Goal: Task Accomplishment & Management: Manage account settings

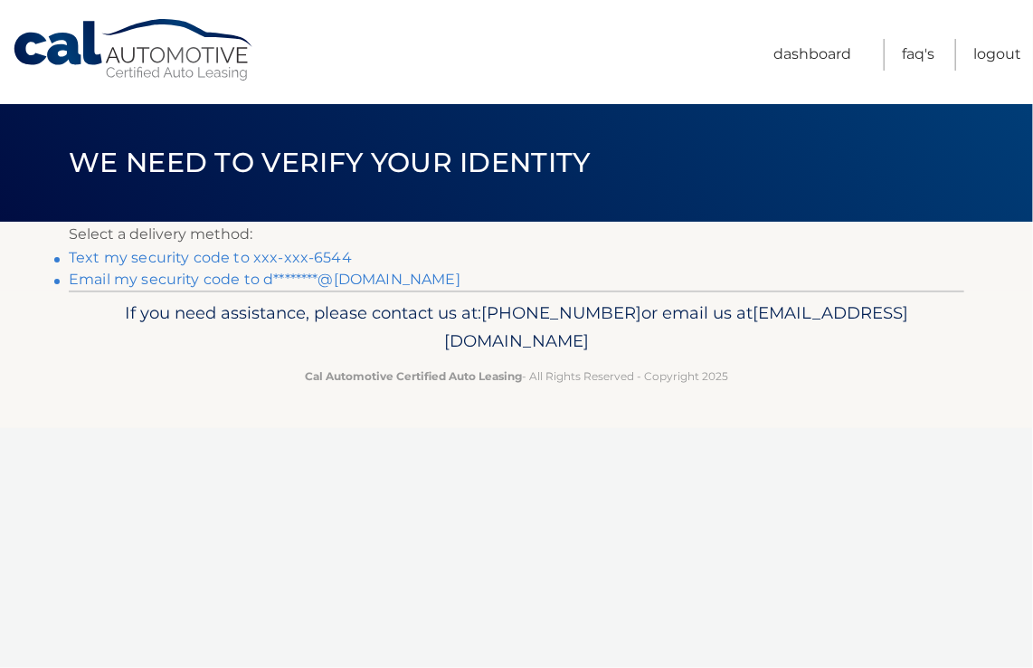
click at [242, 259] on link "Text my security code to xxx-xxx-6544" at bounding box center [210, 257] width 283 height 17
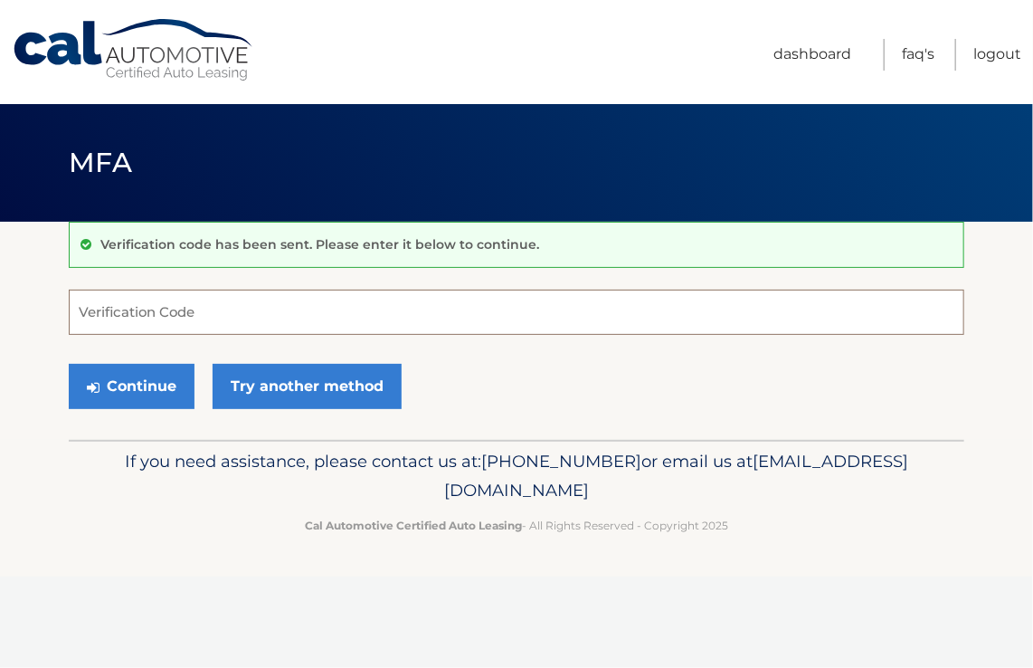
click at [229, 308] on input "Verification Code" at bounding box center [517, 311] width 896 height 45
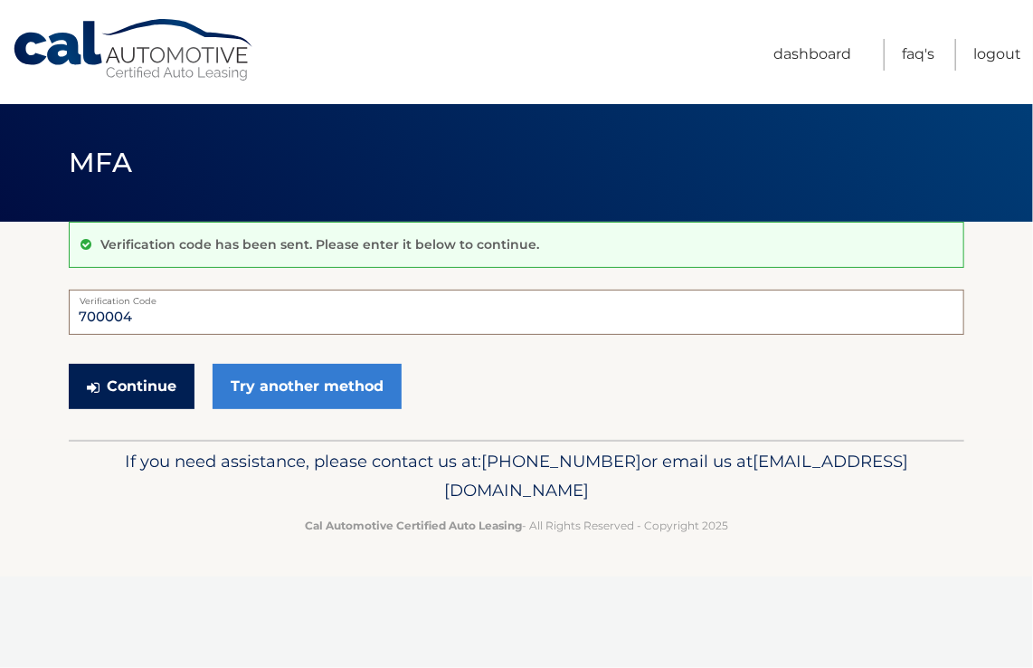
type input "700004"
click at [166, 379] on button "Continue" at bounding box center [132, 386] width 126 height 45
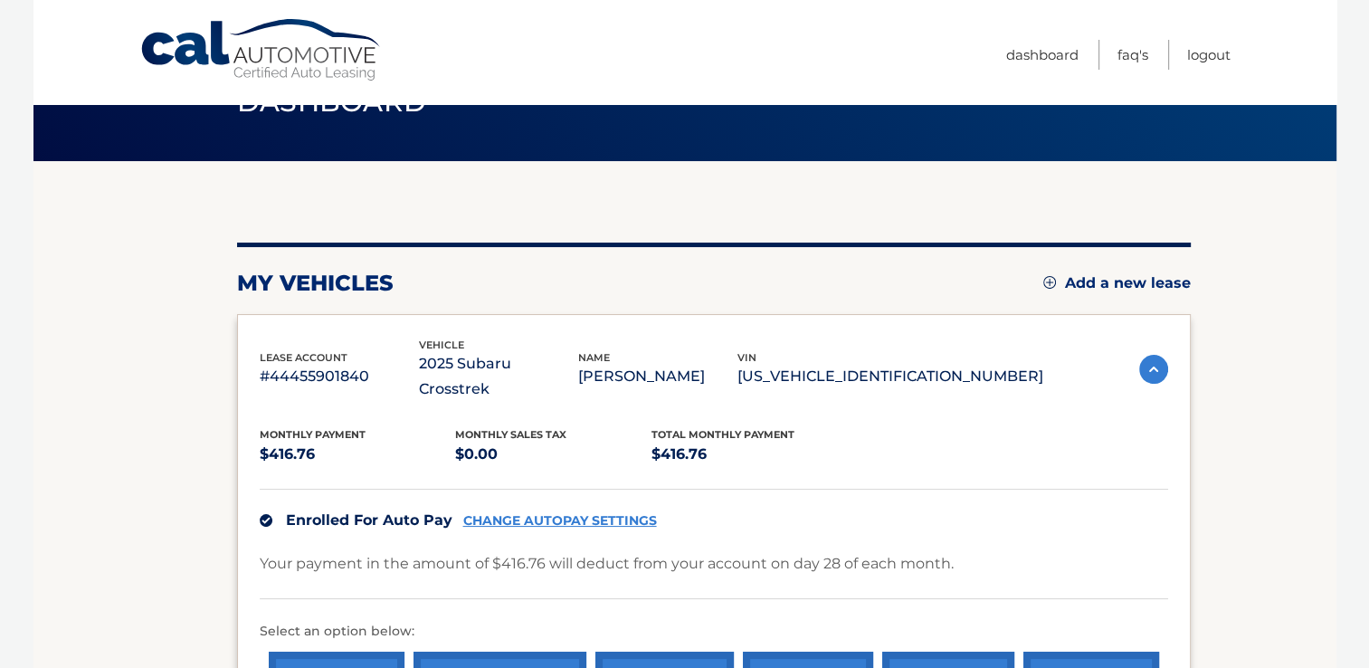
scroll to position [181, 0]
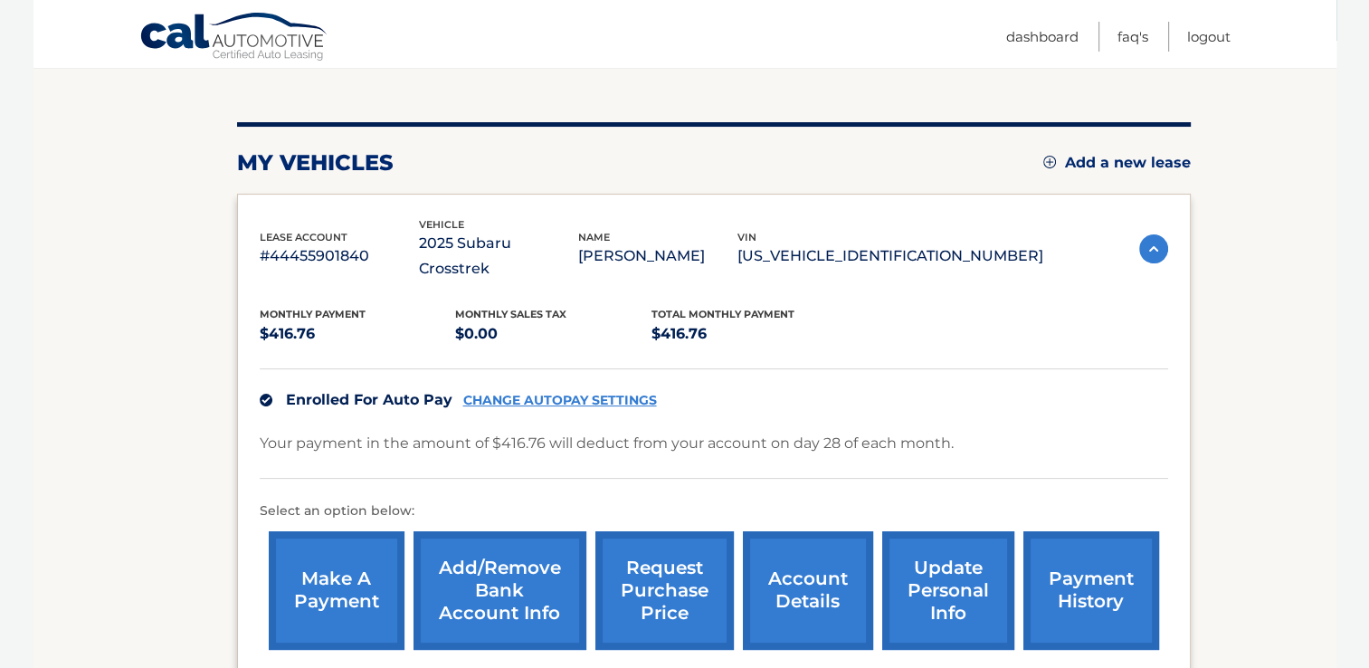
click at [480, 551] on link "Add/Remove bank account info" at bounding box center [499, 590] width 173 height 118
click at [812, 583] on link "account details" at bounding box center [808, 590] width 130 height 118
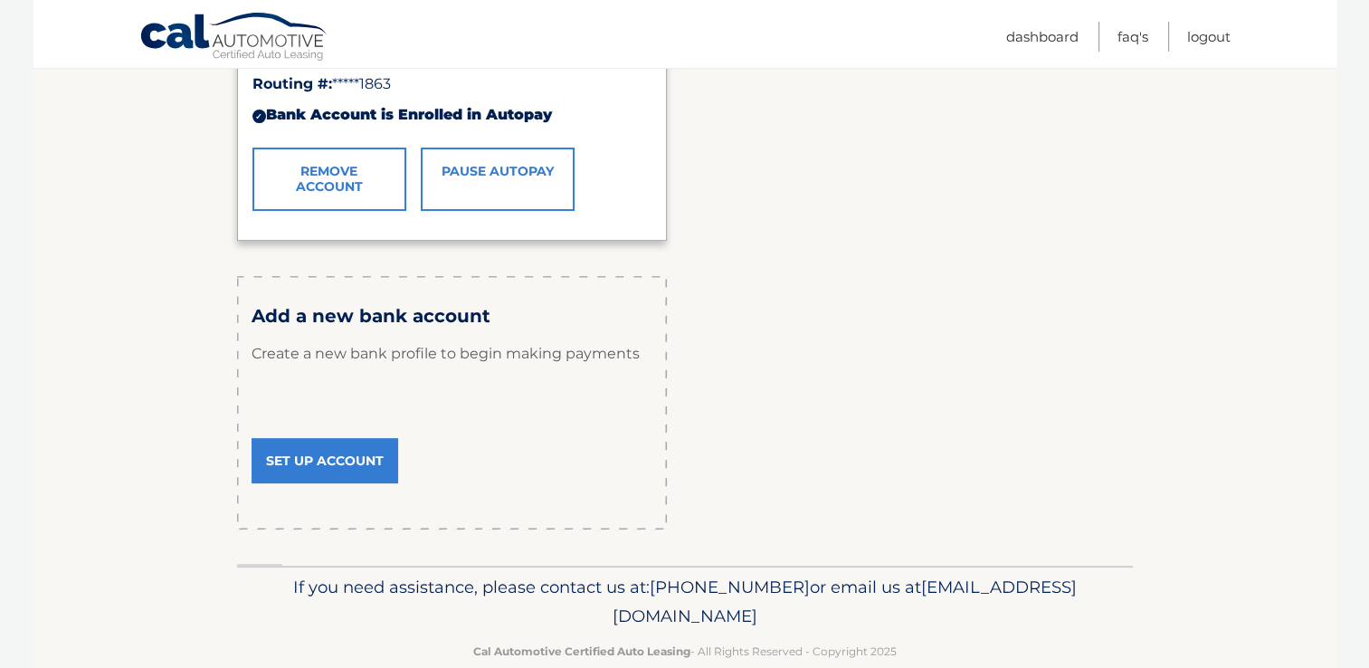
scroll to position [90, 0]
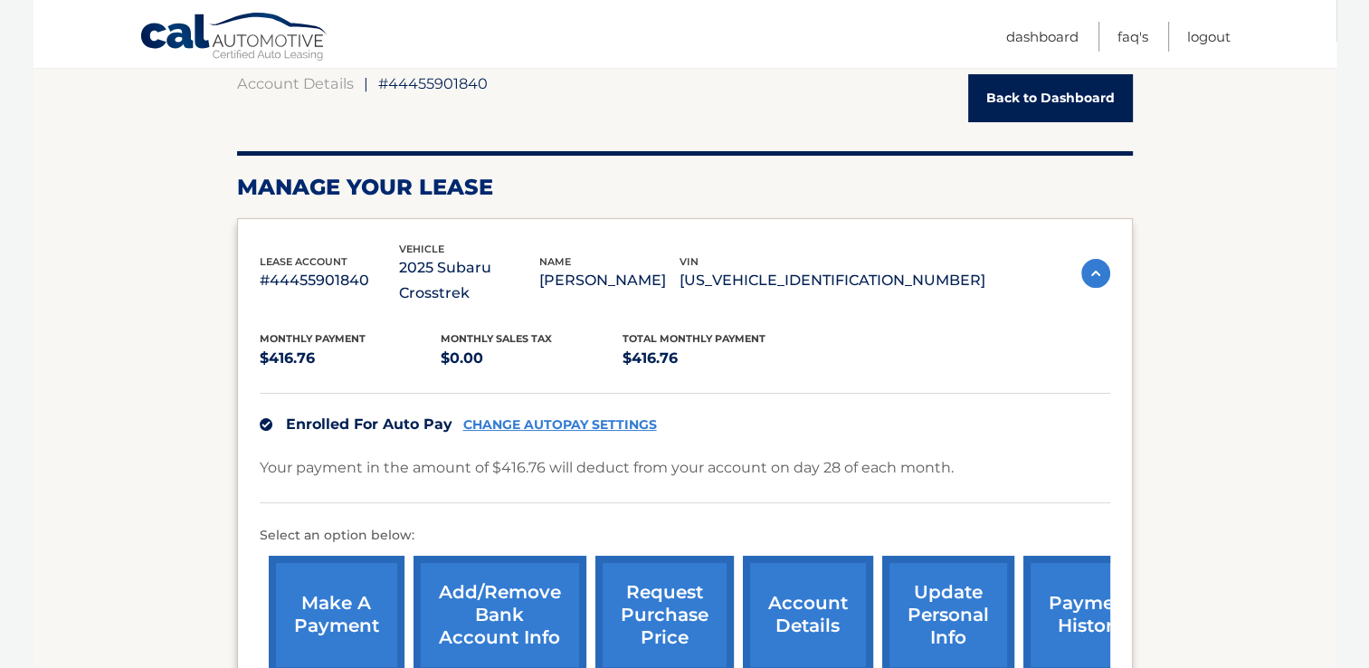
scroll to position [181, 0]
click at [1052, 588] on link "payment history" at bounding box center [1091, 613] width 136 height 118
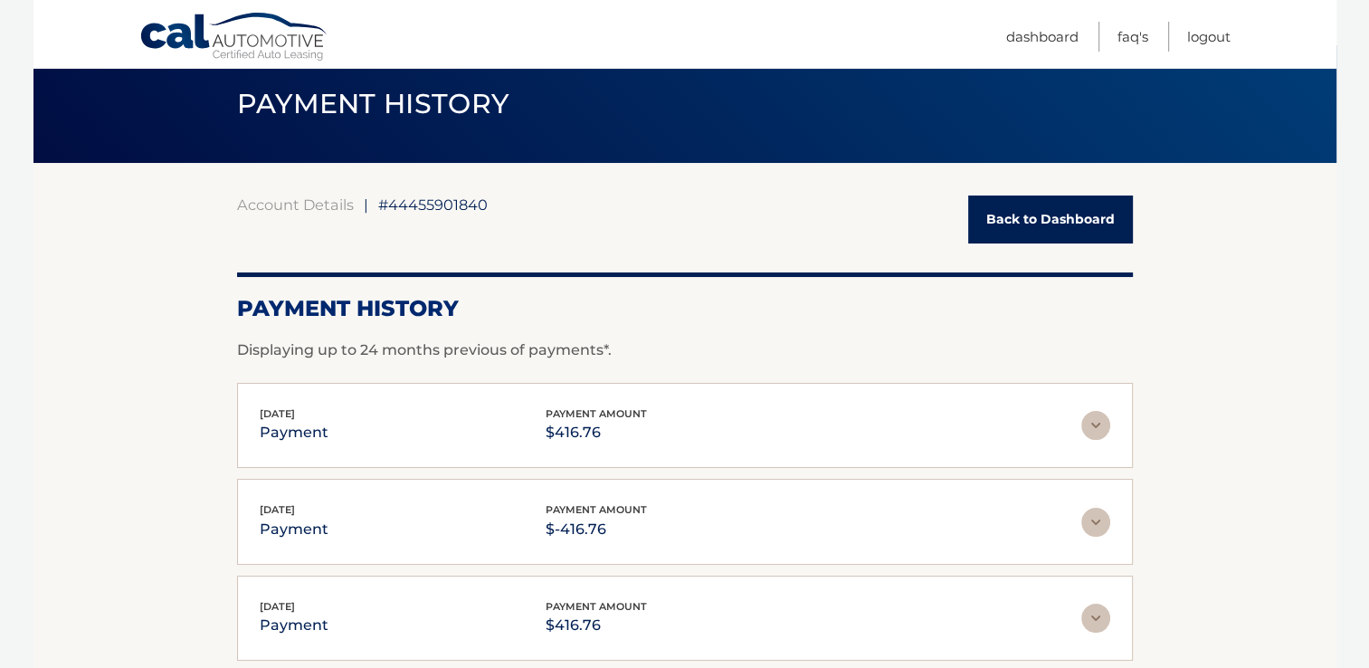
scroll to position [90, 0]
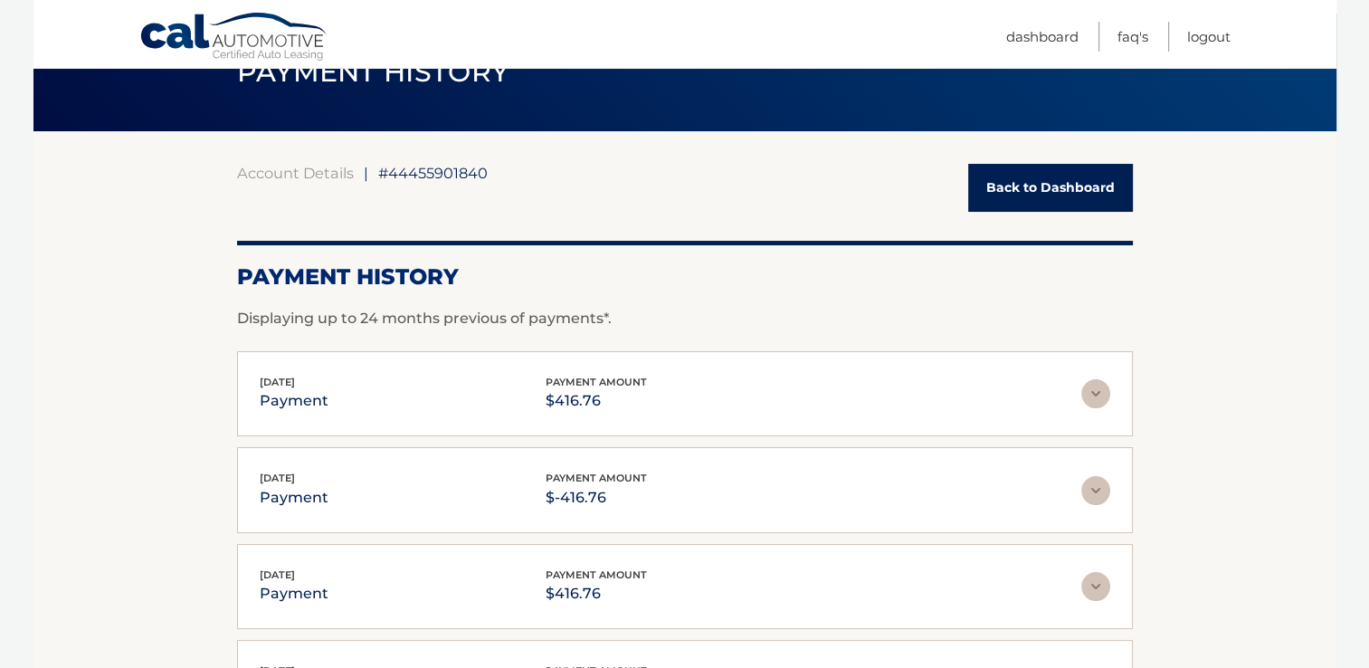
click at [1094, 393] on img at bounding box center [1095, 393] width 29 height 29
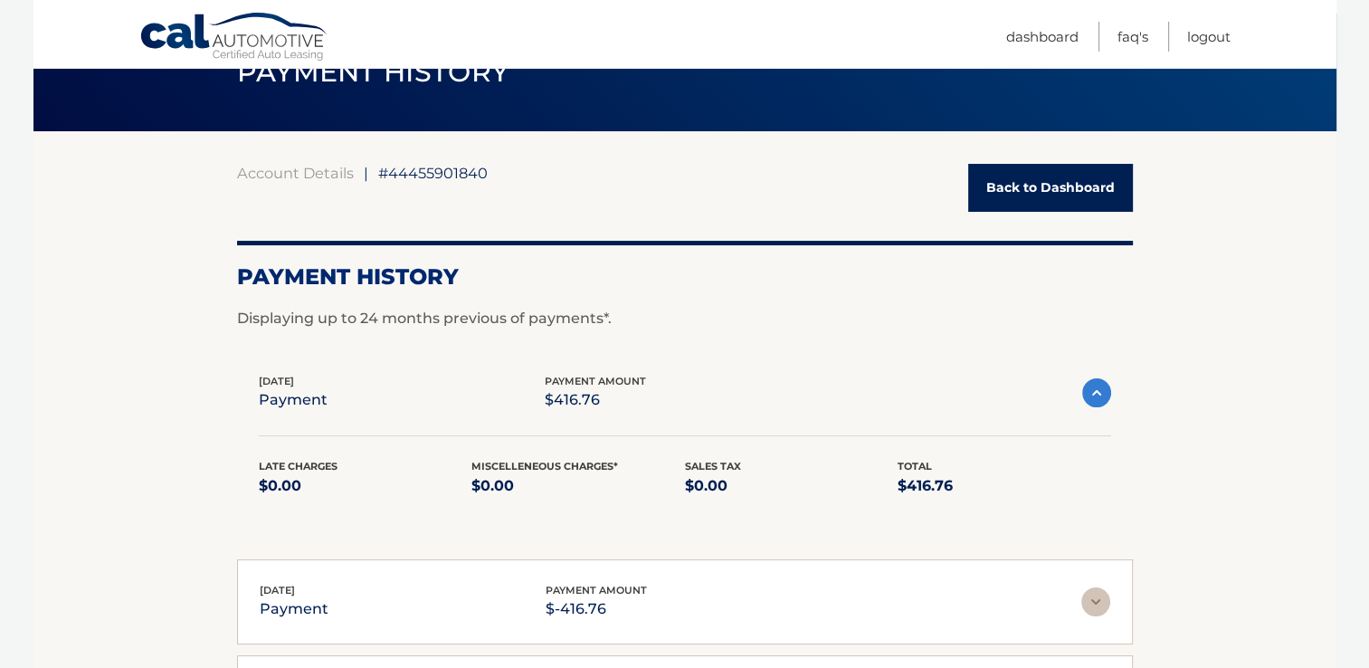
click at [1099, 396] on img at bounding box center [1096, 392] width 29 height 29
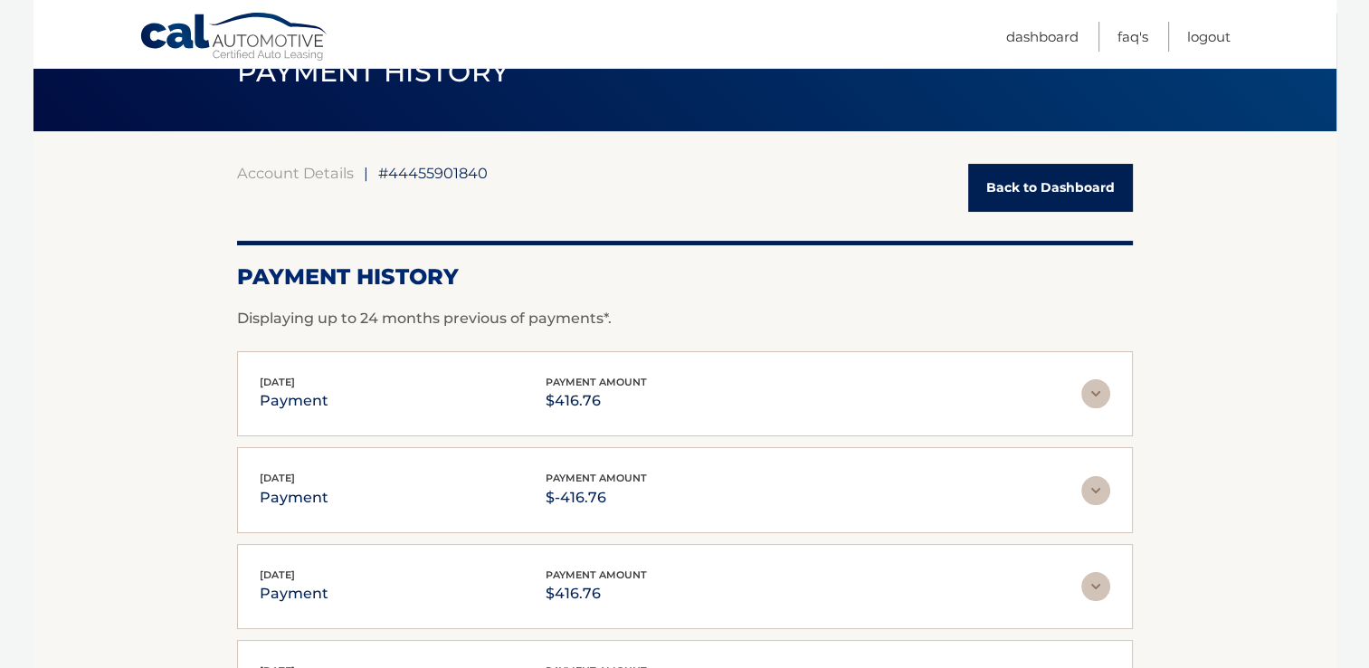
scroll to position [181, 0]
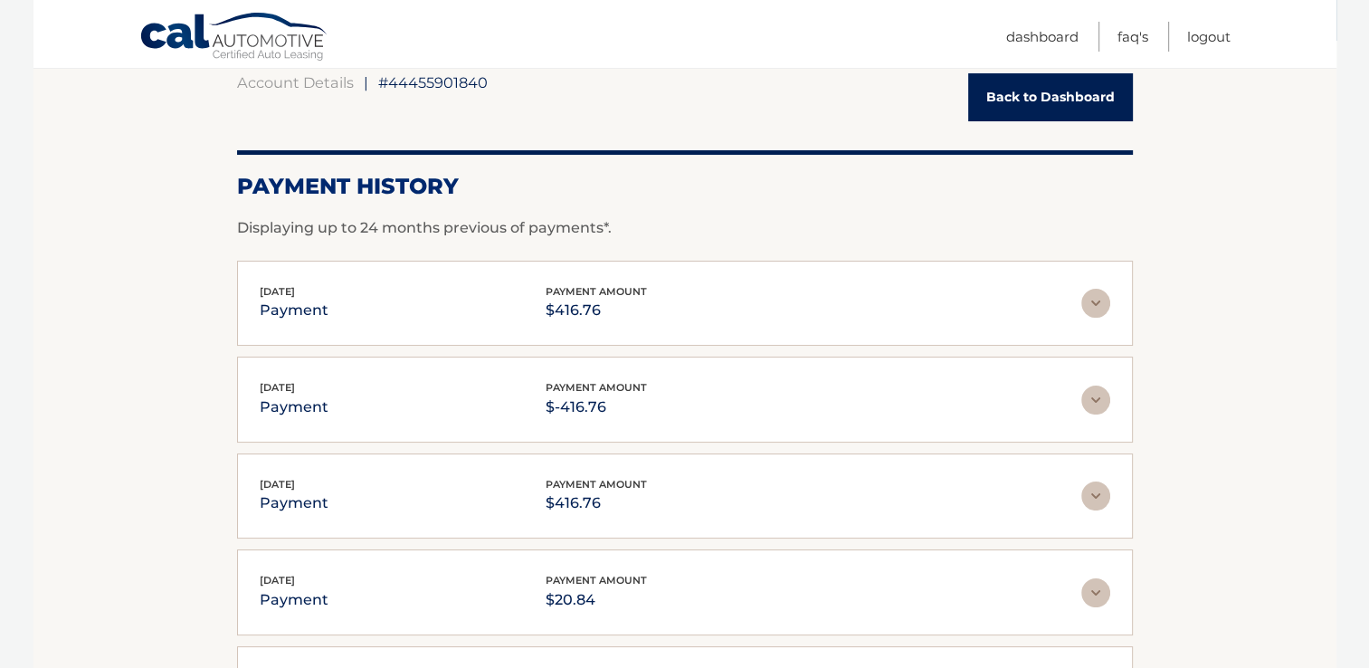
click at [1093, 400] on img at bounding box center [1095, 399] width 29 height 29
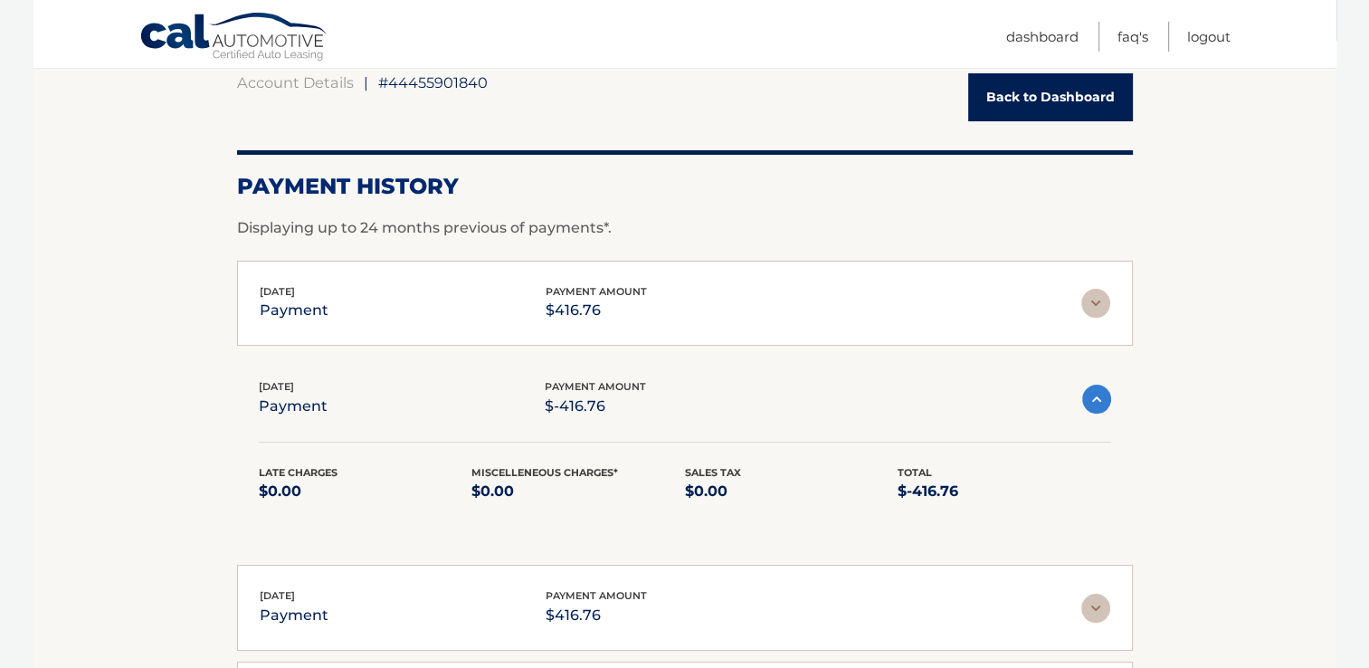
click at [610, 292] on span "payment amount" at bounding box center [595, 291] width 101 height 13
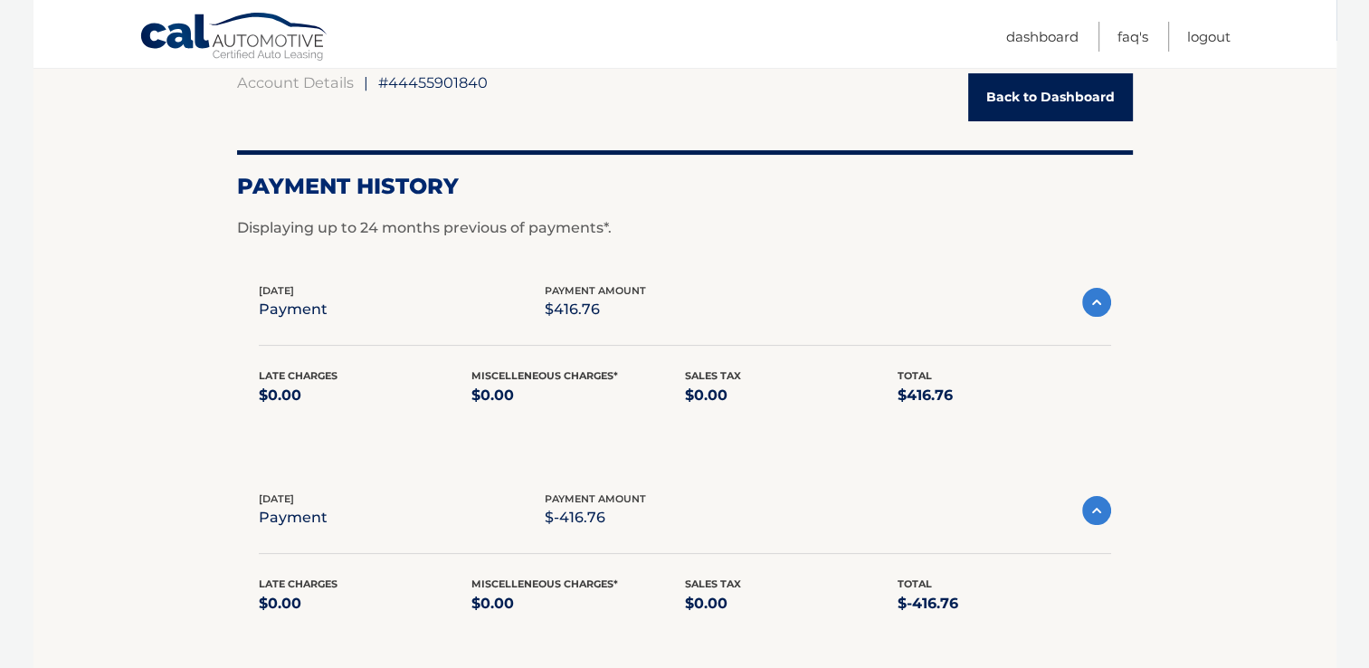
click at [1095, 306] on img at bounding box center [1096, 302] width 29 height 29
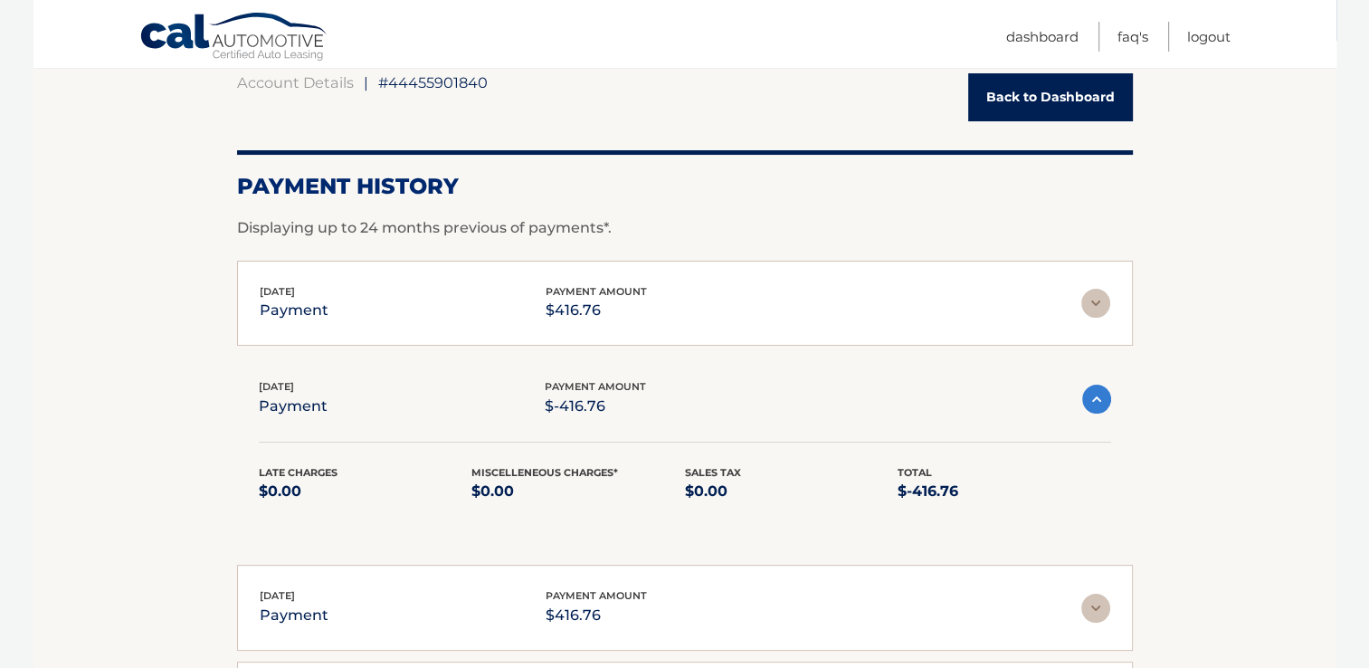
click at [1089, 393] on img at bounding box center [1096, 398] width 29 height 29
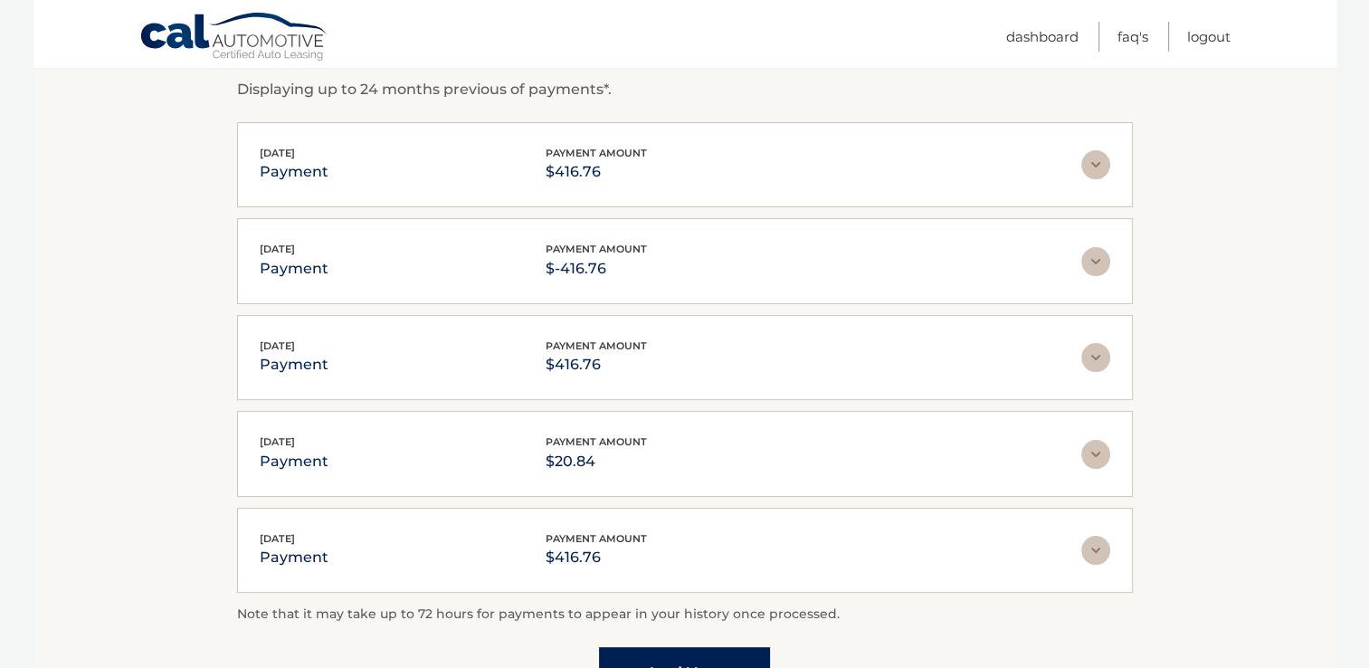
scroll to position [452, 0]
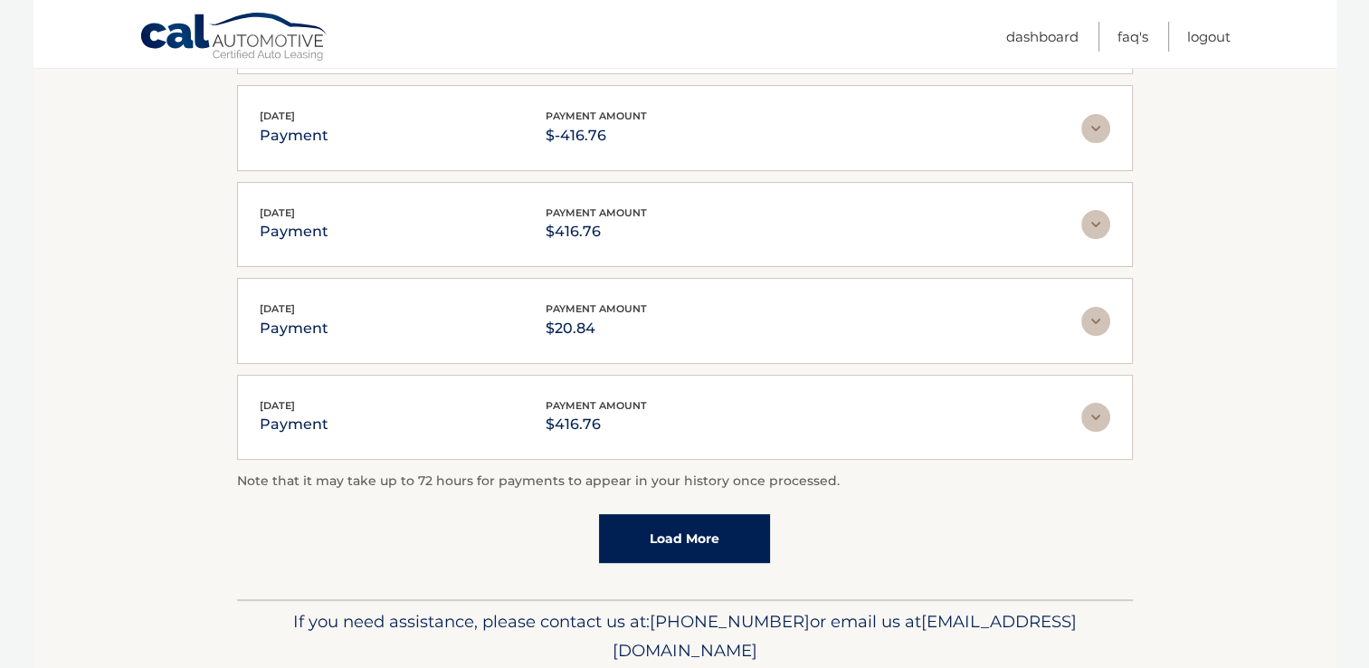
click at [680, 530] on link "Load More" at bounding box center [684, 538] width 171 height 49
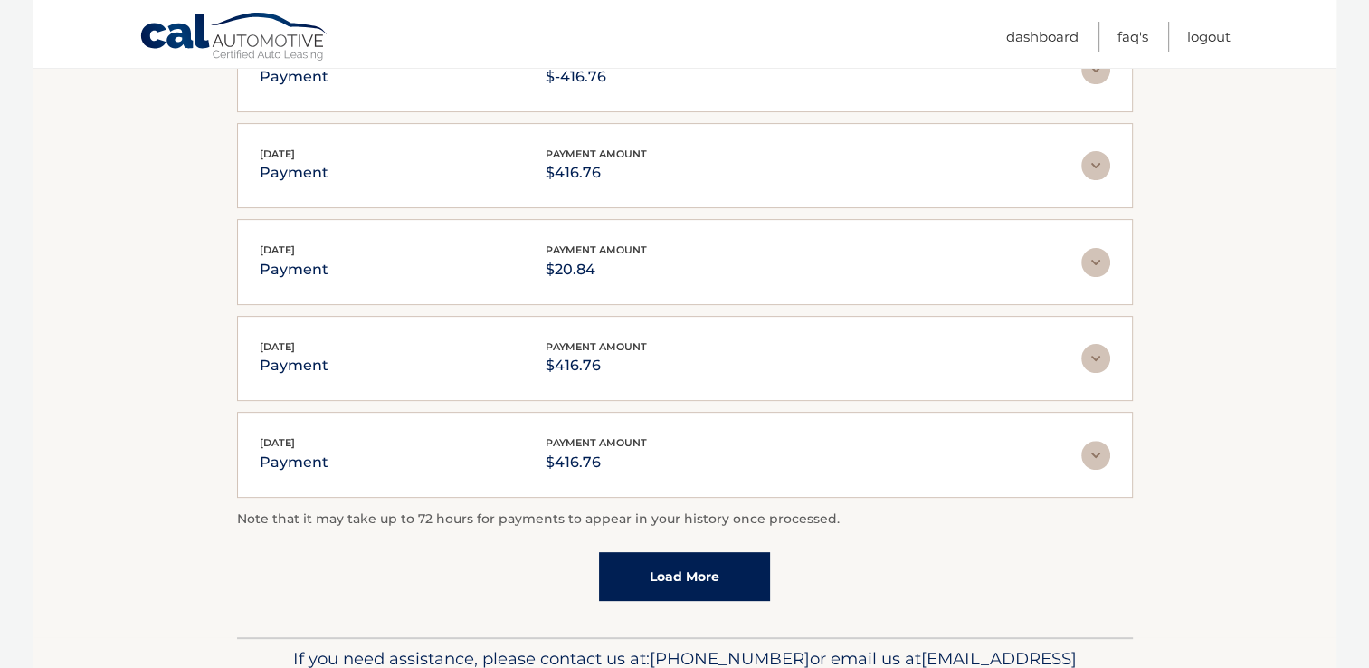
scroll to position [543, 0]
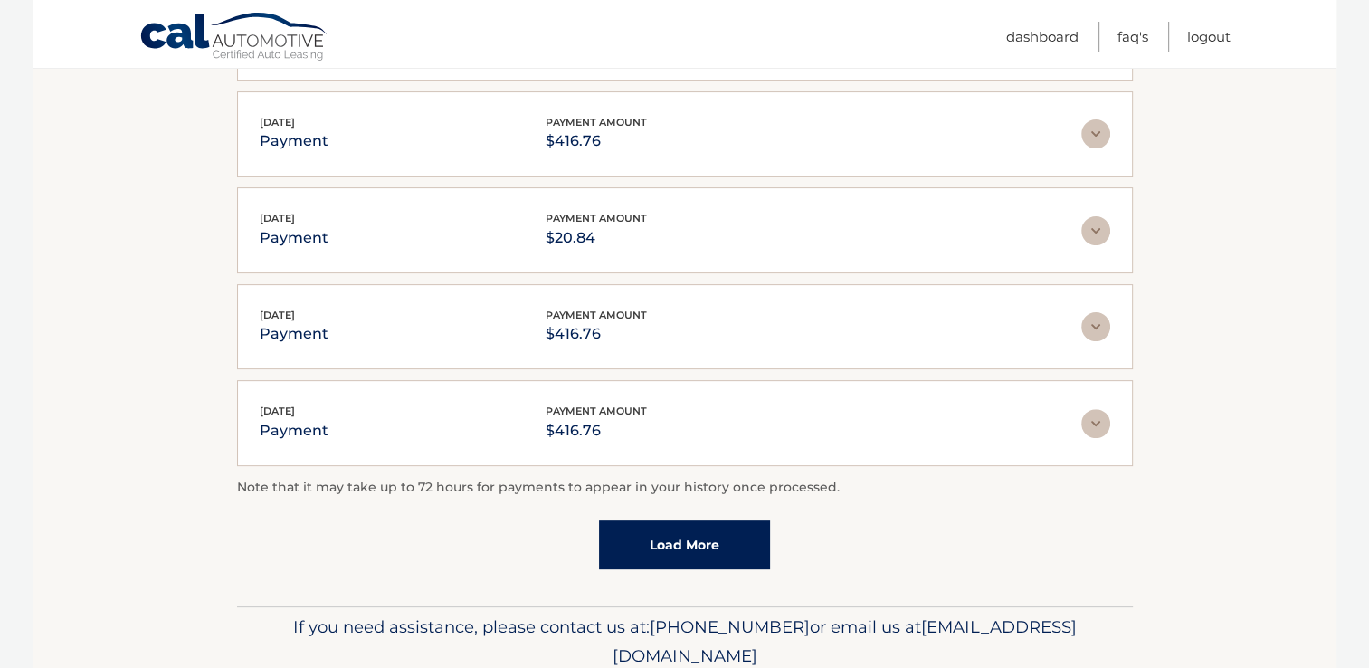
click at [703, 541] on link "Load More" at bounding box center [684, 544] width 171 height 49
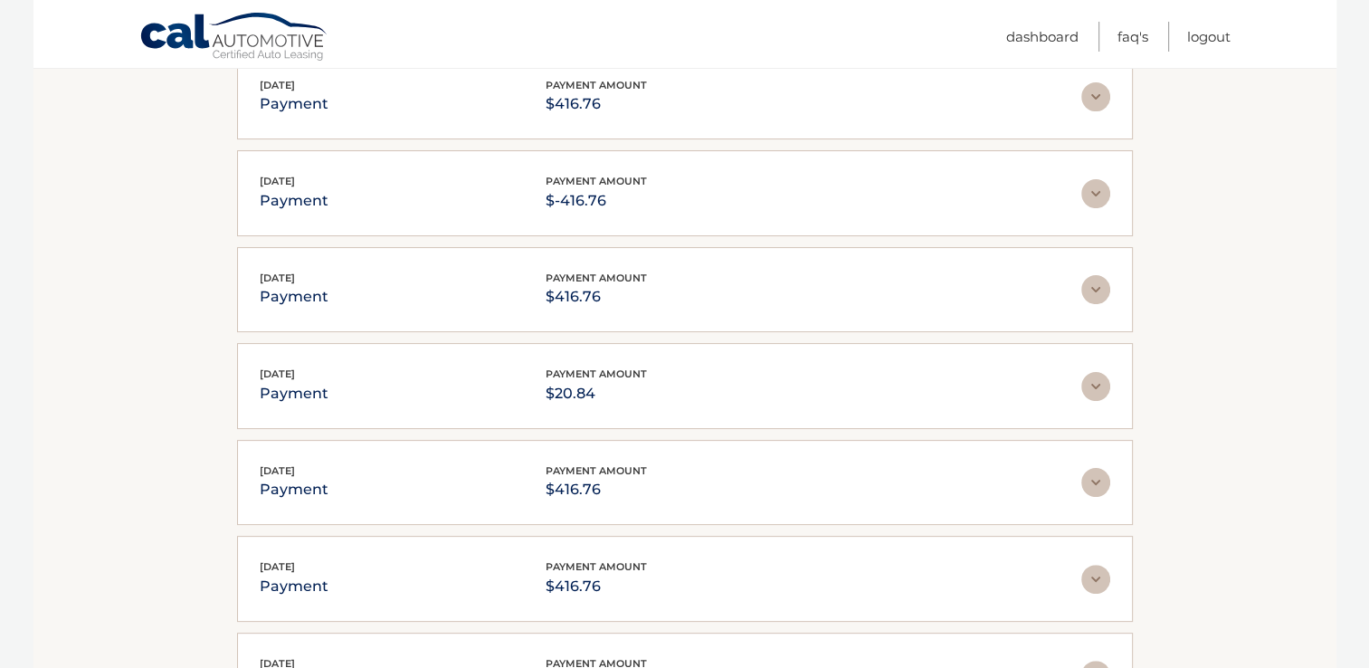
scroll to position [181, 0]
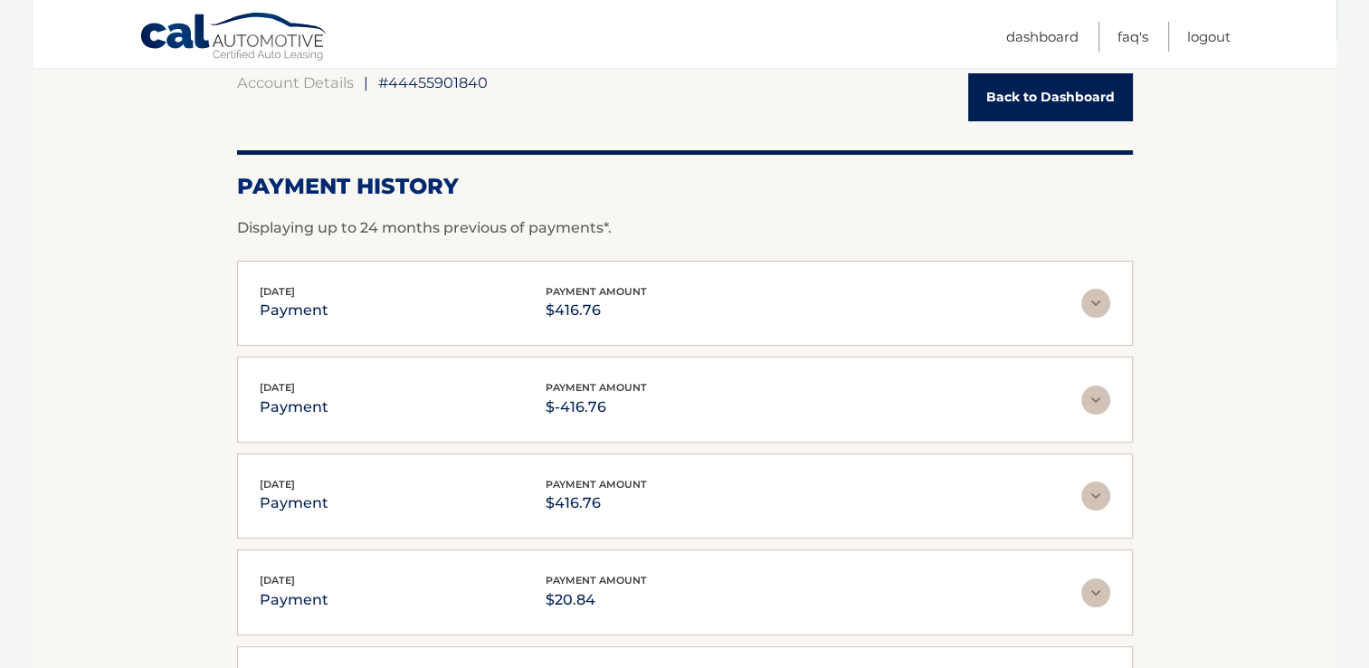
click at [1009, 95] on link "Back to Dashboard" at bounding box center [1050, 97] width 165 height 48
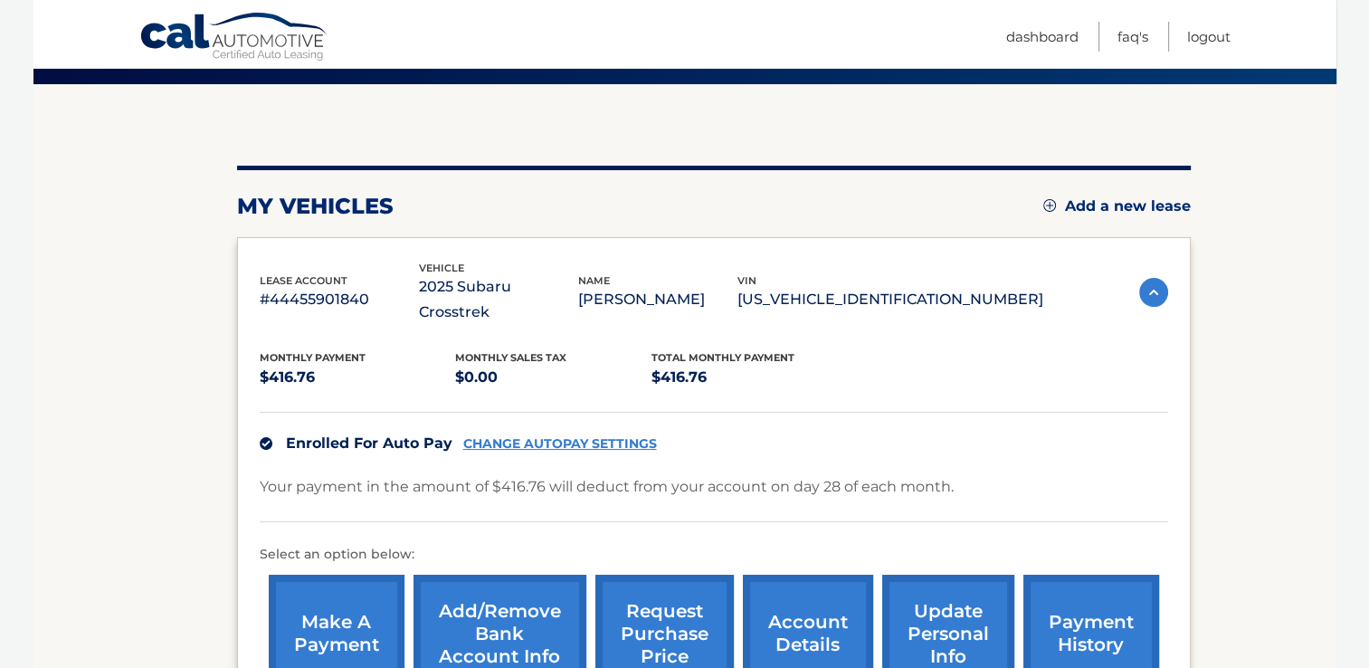
scroll to position [181, 0]
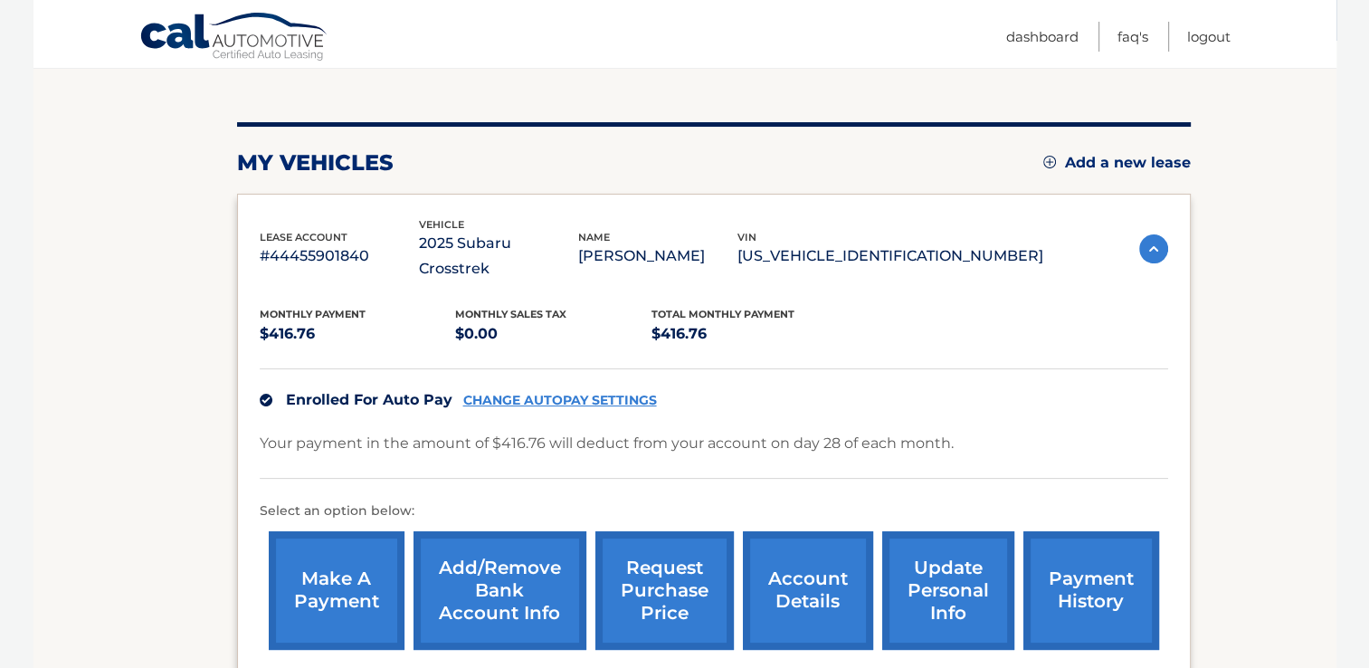
click at [929, 557] on link "update personal info" at bounding box center [948, 590] width 132 height 118
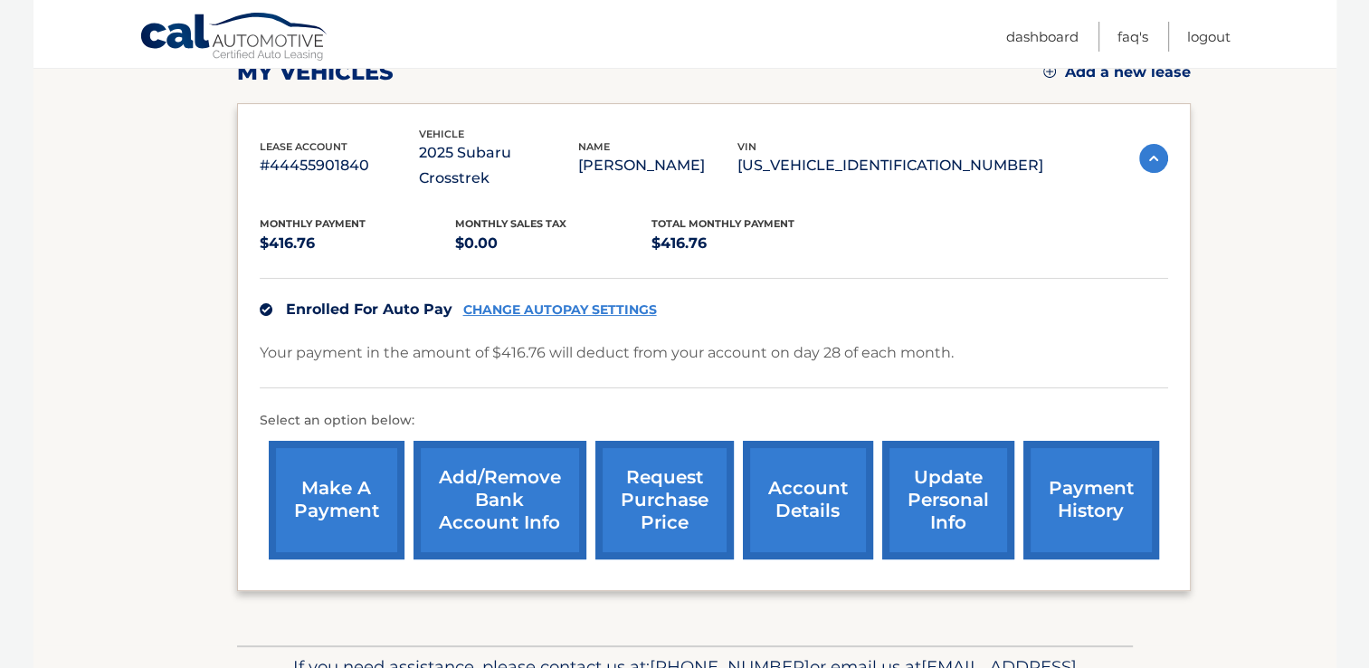
click at [478, 465] on link "Add/Remove bank account info" at bounding box center [499, 500] width 173 height 118
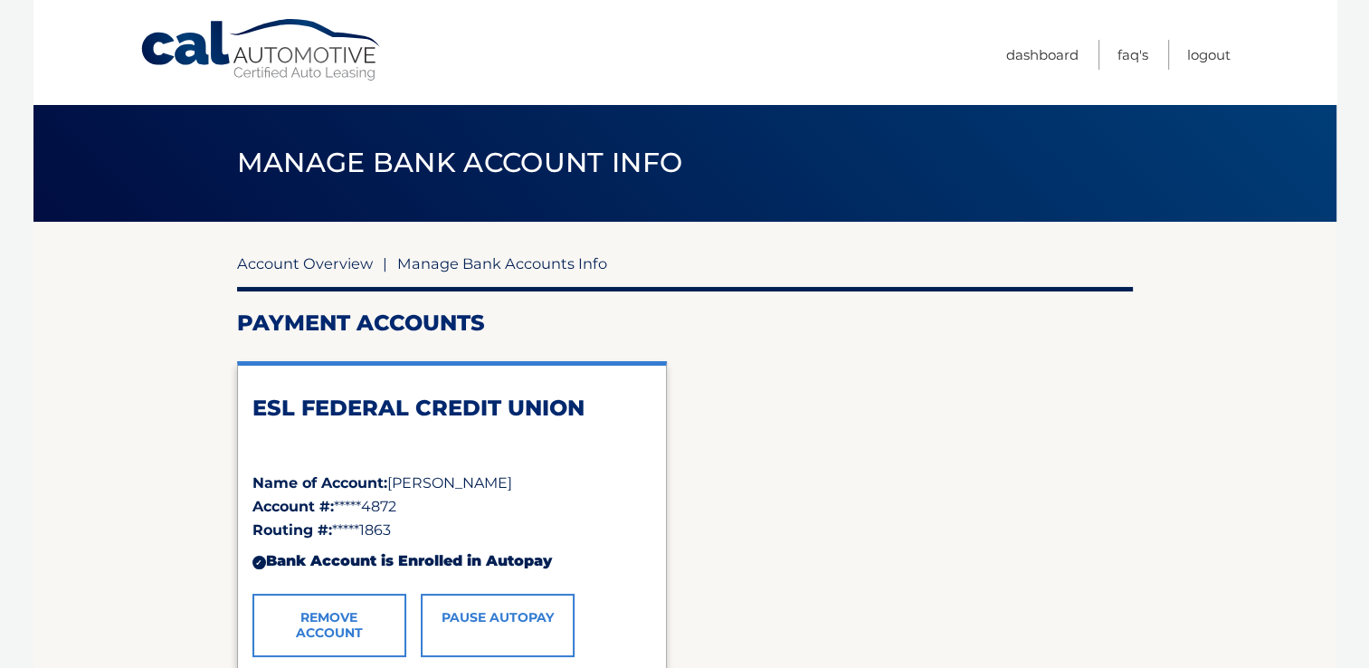
click at [308, 262] on link "Account Overview" at bounding box center [305, 263] width 136 height 18
